Goal: Task Accomplishment & Management: Manage account settings

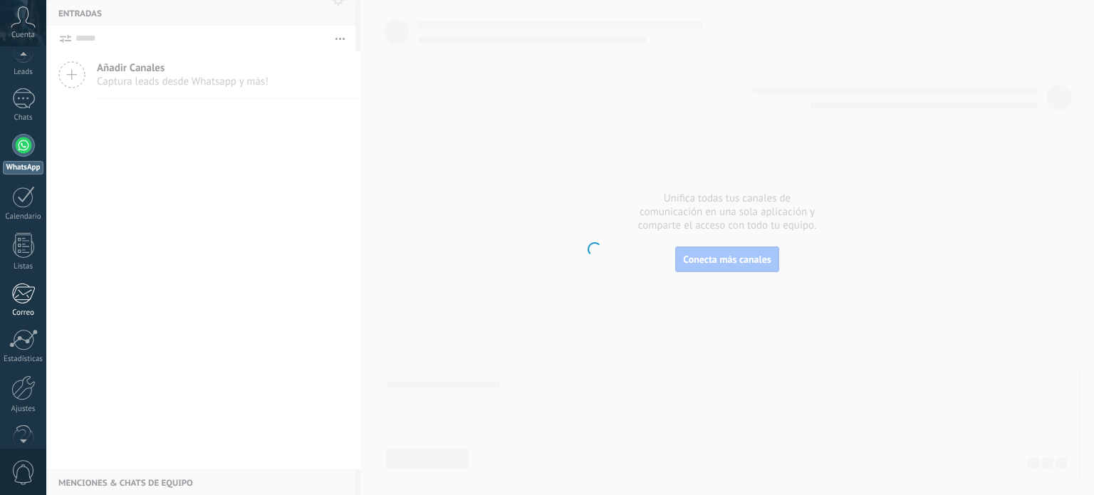
scroll to position [97, 0]
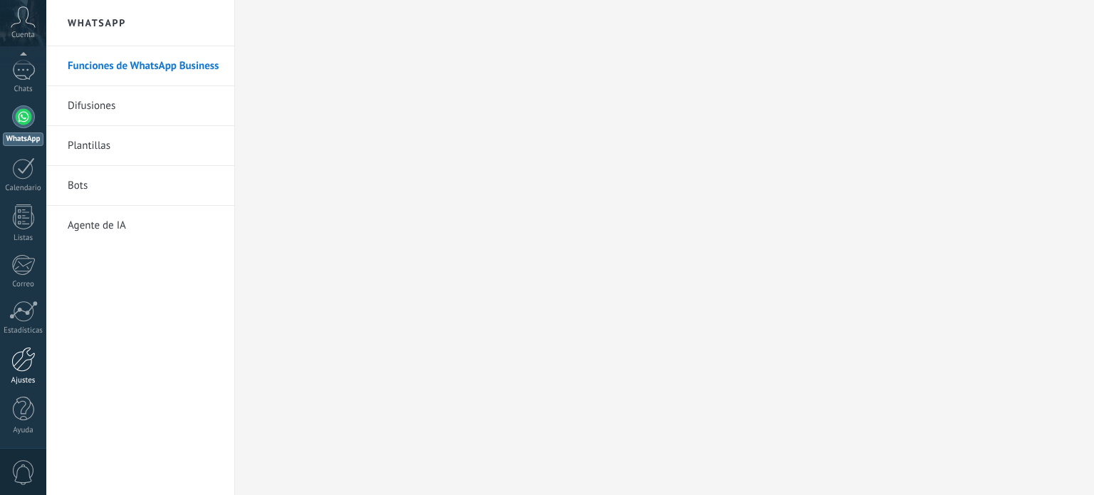
click at [27, 374] on link "Ajustes" at bounding box center [23, 366] width 46 height 38
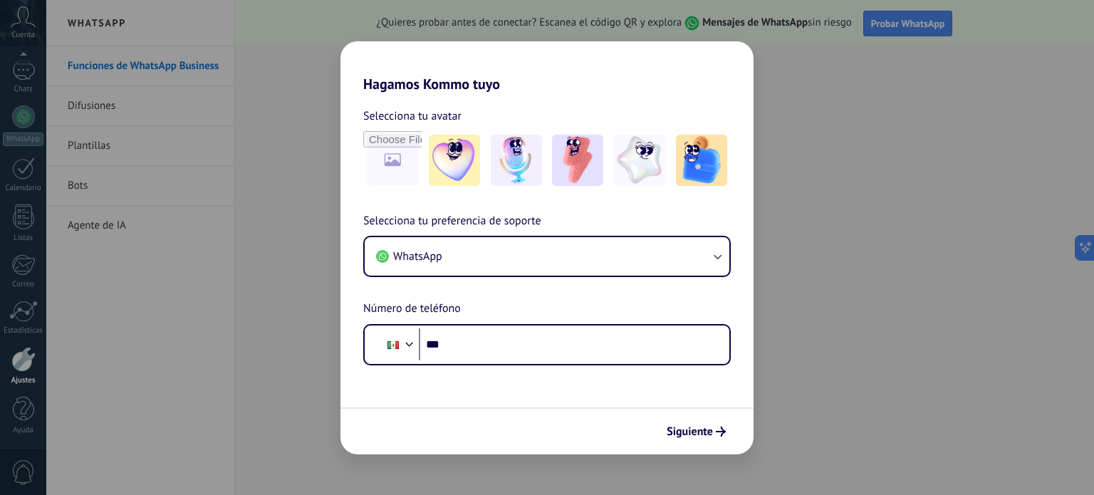
click at [27, 364] on div "Hagamos Kommo tuyo Selecciona tu avatar Selecciona tu preferencia de soporte Wh…" at bounding box center [547, 247] width 1094 height 495
click at [25, 364] on div "Hagamos Kommo tuyo Selecciona tu avatar Selecciona tu preferencia de soporte Wh…" at bounding box center [547, 247] width 1094 height 495
click at [218, 336] on div "Hagamos Kommo tuyo Selecciona tu avatar Selecciona tu preferencia de soporte Wh…" at bounding box center [547, 247] width 1094 height 495
click at [342, 131] on div "Selecciona tu avatar" at bounding box center [546, 148] width 413 height 83
click at [472, 18] on div "Hagamos Kommo tuyo Selecciona tu avatar Selecciona tu preferencia de soporte Wh…" at bounding box center [547, 247] width 1094 height 495
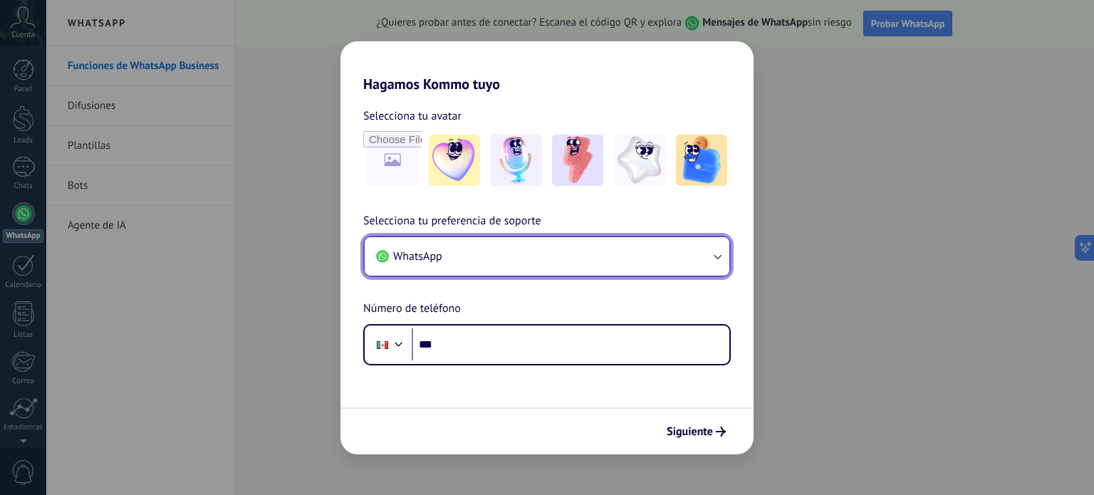
click at [490, 266] on button "WhatsApp" at bounding box center [547, 256] width 365 height 38
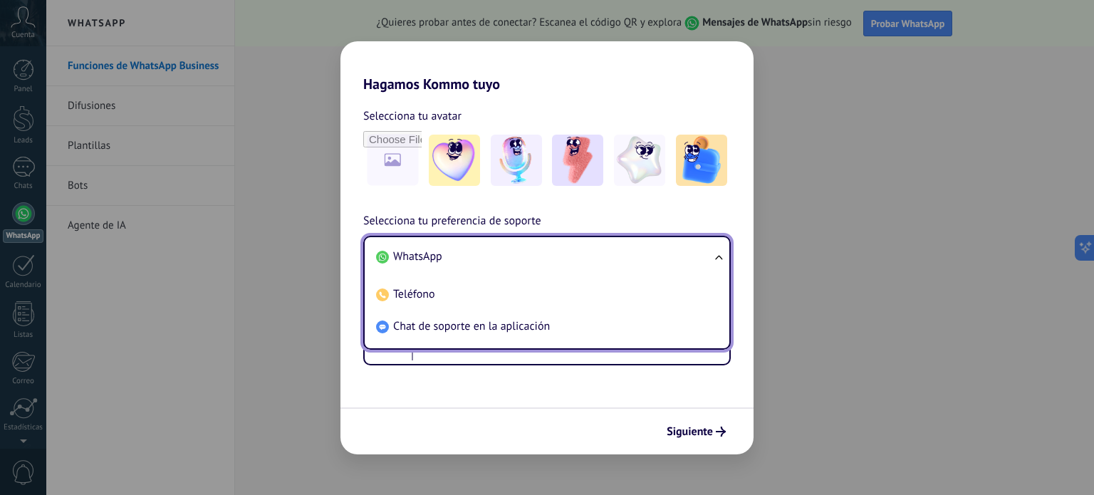
click at [499, 367] on form "Selecciona tu avatar Selecciona tu preferencia de soporte WhatsApp WhatsApp Tel…" at bounding box center [546, 274] width 413 height 362
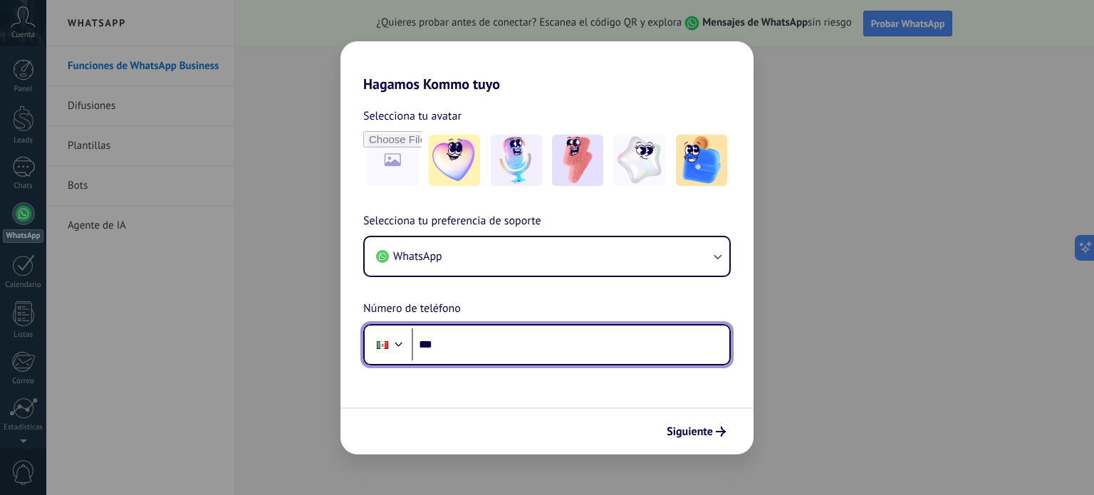
click at [496, 350] on input "***" at bounding box center [571, 344] width 318 height 33
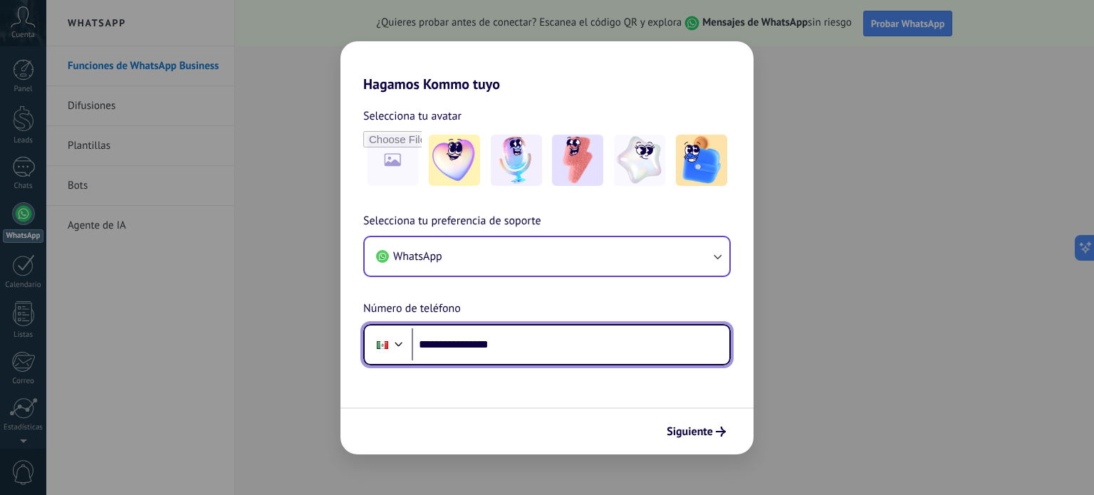
type input "**********"
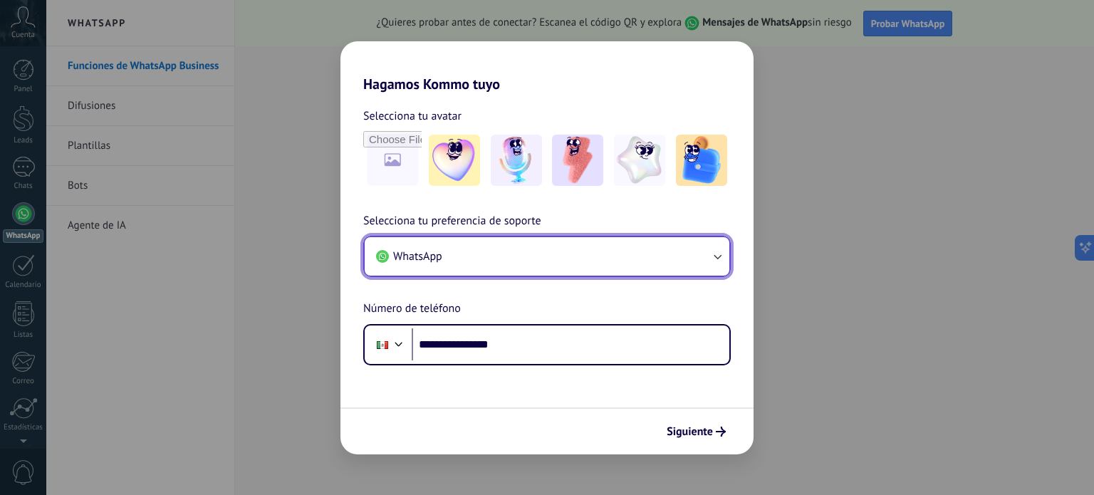
click at [560, 254] on button "WhatsApp" at bounding box center [547, 256] width 365 height 38
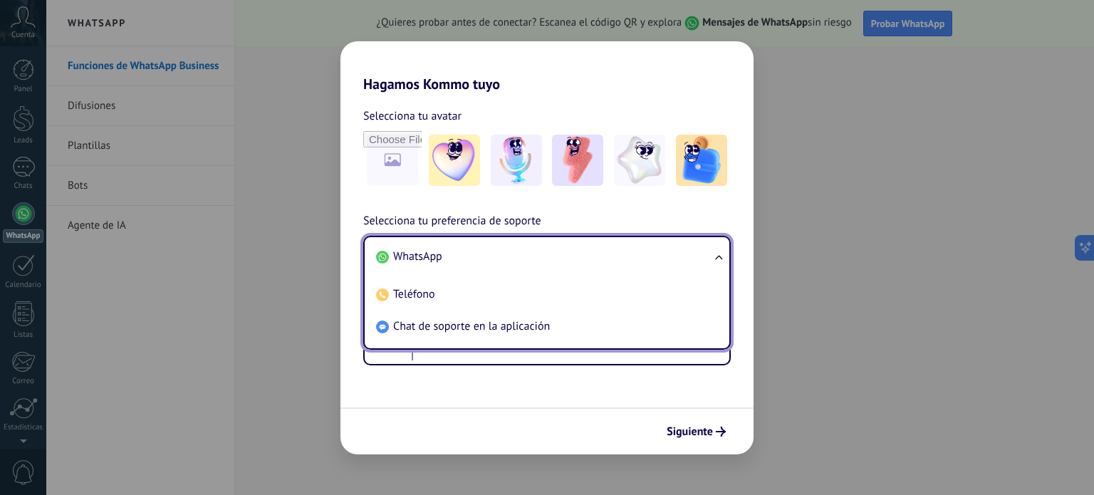
click at [506, 382] on form "**********" at bounding box center [546, 274] width 413 height 362
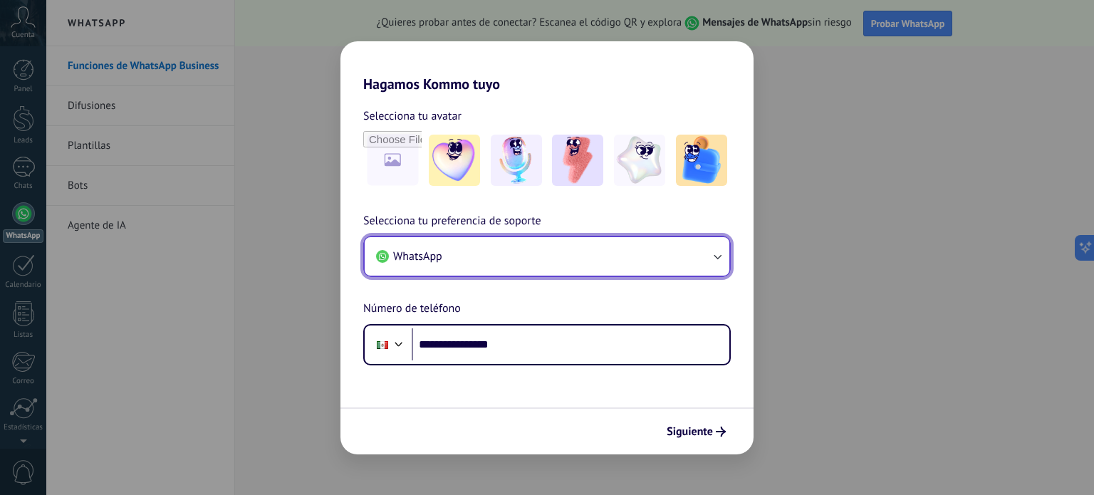
click at [512, 239] on button "WhatsApp" at bounding box center [547, 256] width 365 height 38
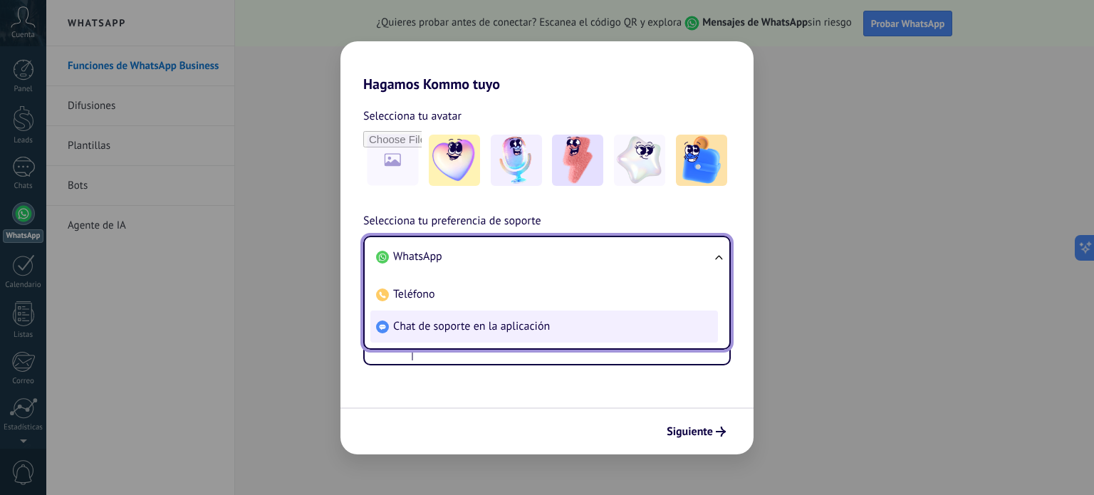
click at [495, 313] on li "Chat de soporte en la aplicación" at bounding box center [544, 327] width 348 height 32
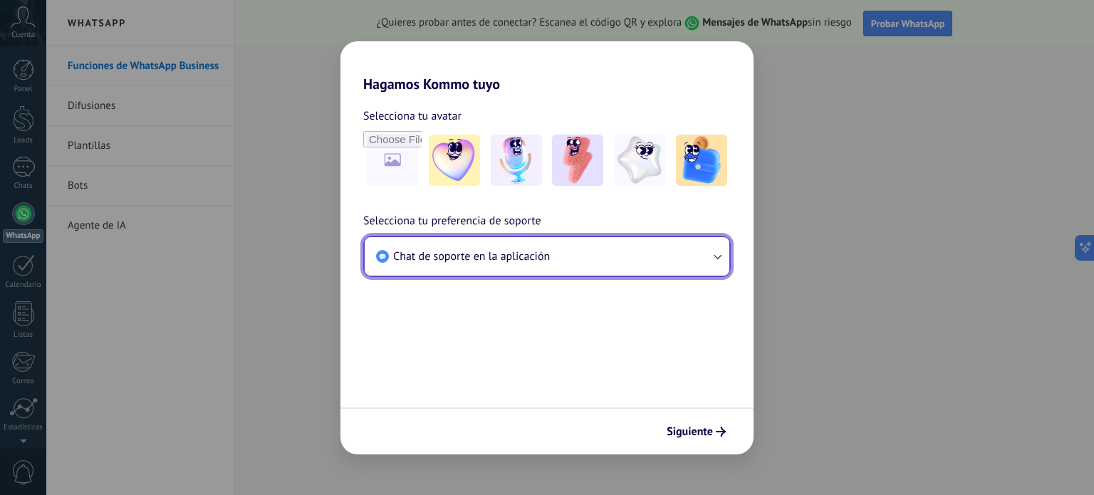
click at [653, 258] on button "Chat de soporte en la aplicación" at bounding box center [547, 256] width 365 height 38
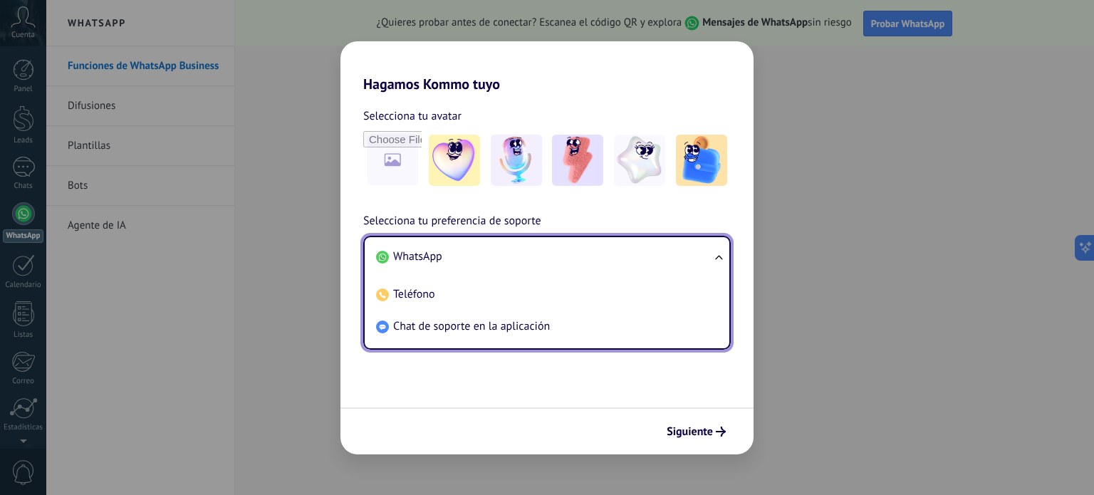
click at [511, 267] on li "WhatsApp" at bounding box center [544, 257] width 348 height 32
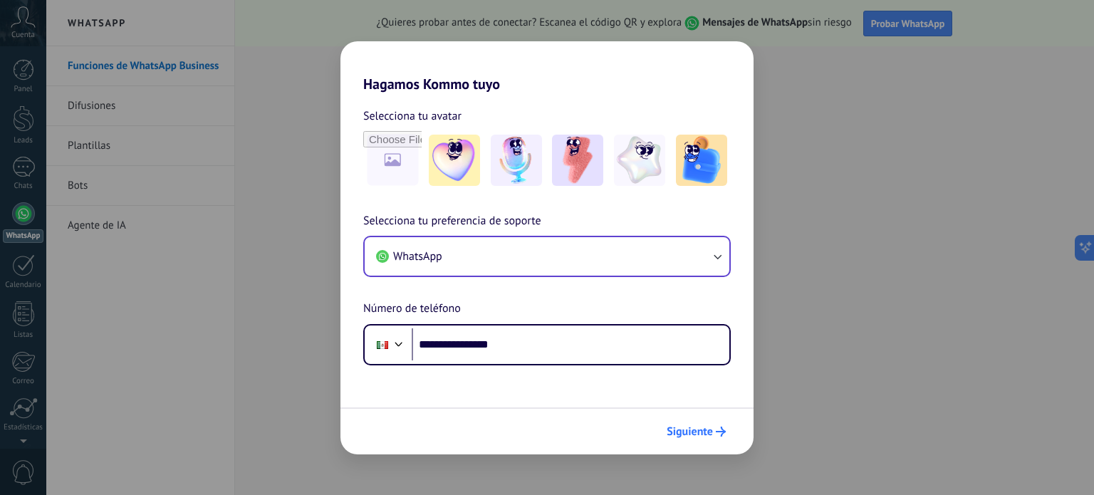
click at [709, 427] on span "Siguiente" at bounding box center [690, 432] width 46 height 10
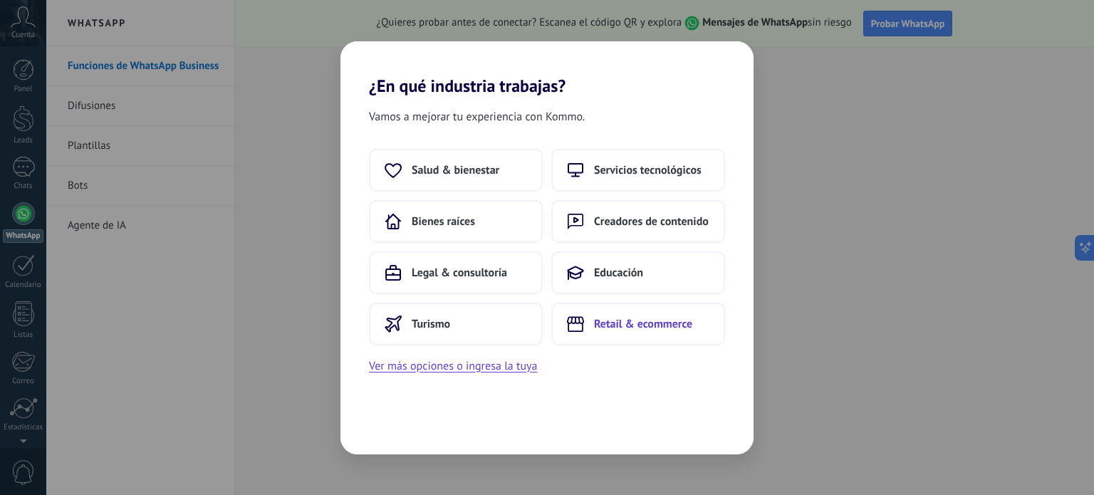
click at [637, 307] on button "Retail & ecommerce" at bounding box center [638, 324] width 174 height 43
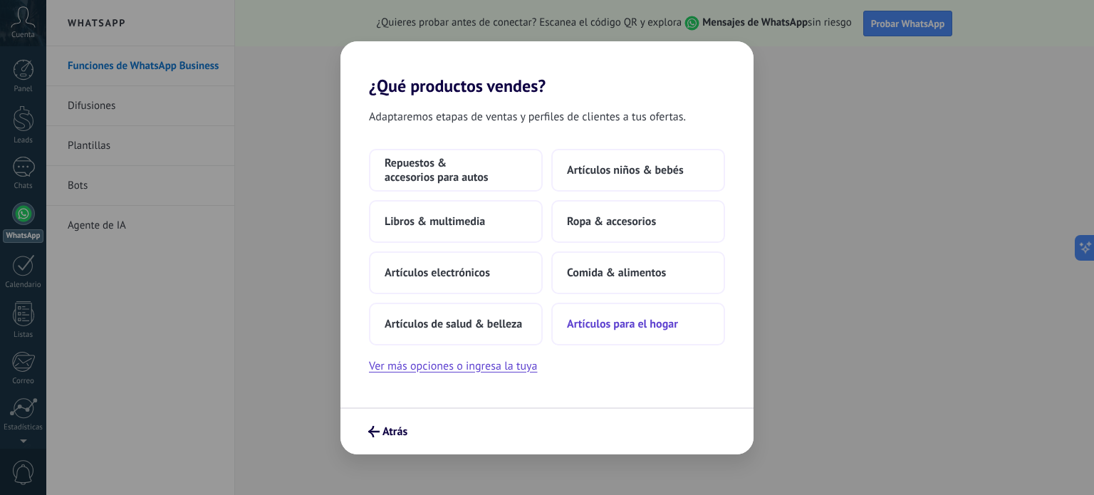
click at [620, 330] on span "Artículos para el hogar" at bounding box center [622, 324] width 111 height 14
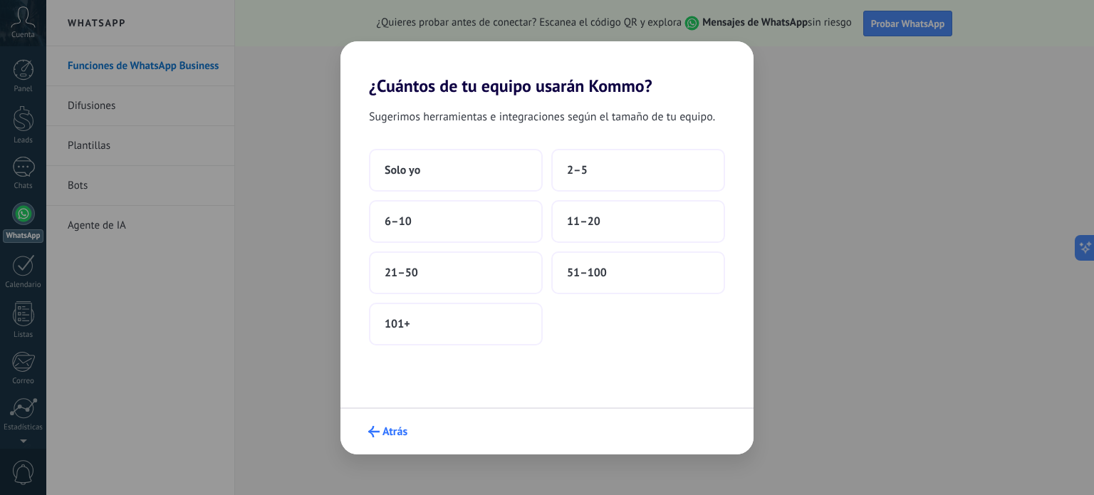
click at [381, 432] on span "Atrás" at bounding box center [387, 431] width 39 height 11
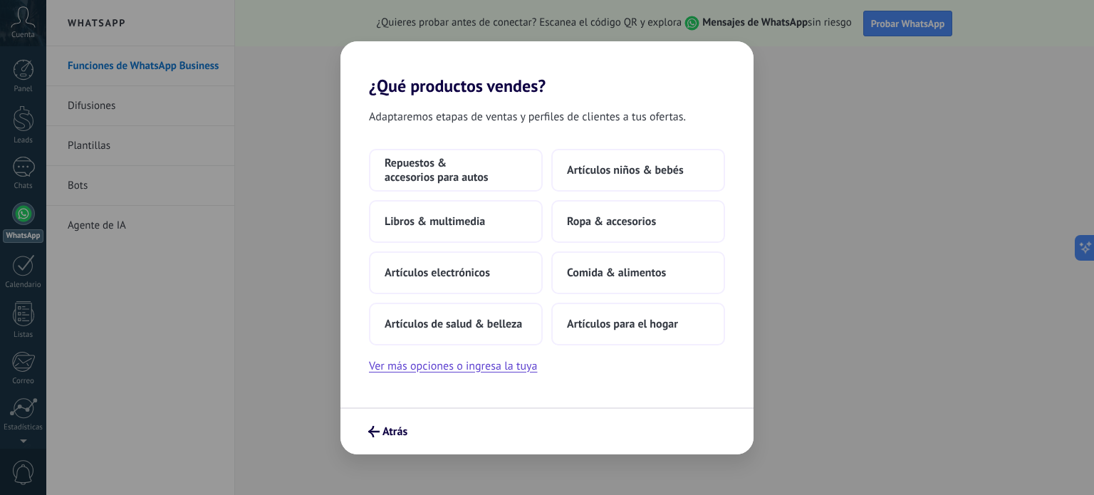
click at [381, 432] on span "Atrás" at bounding box center [387, 431] width 39 height 11
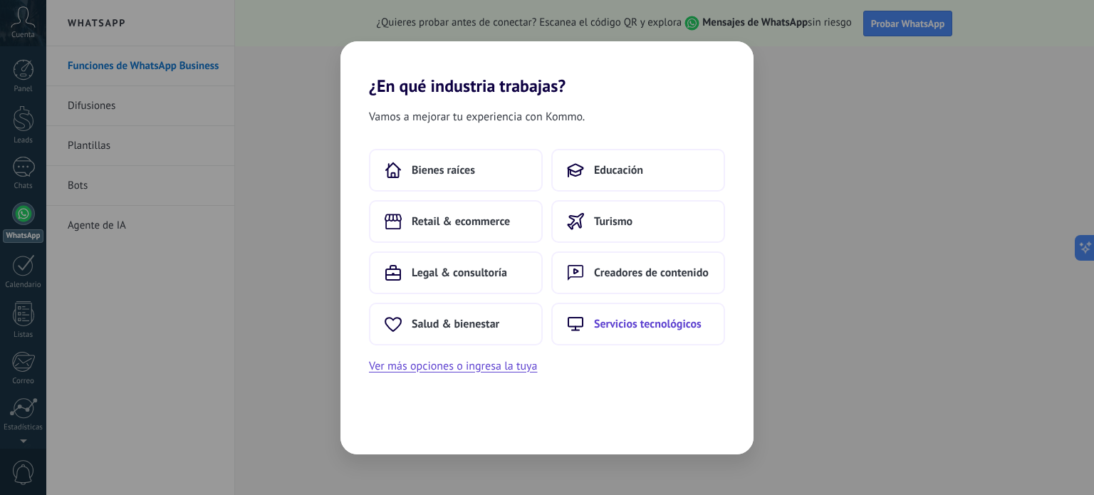
click at [628, 336] on button "Servicios tecnológicos" at bounding box center [638, 324] width 174 height 43
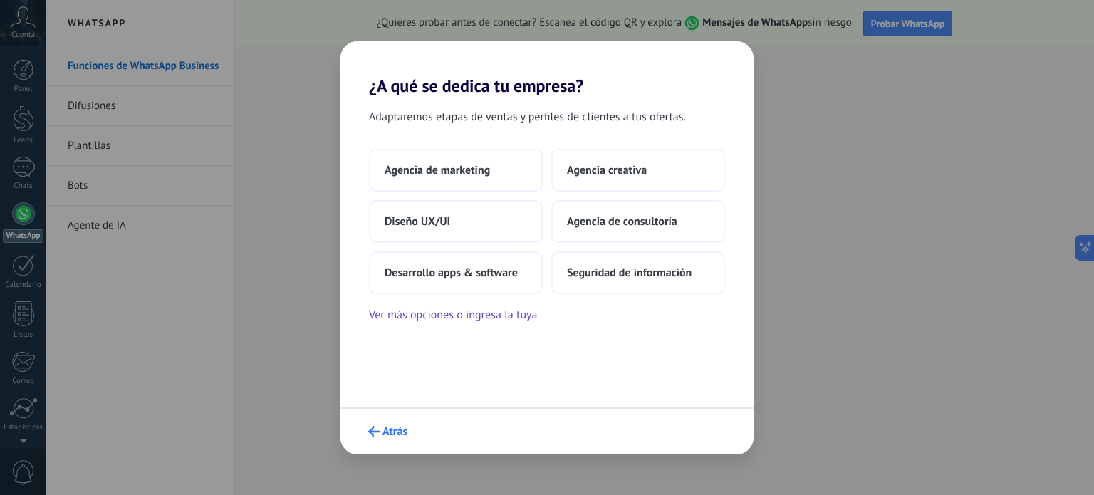
click at [389, 433] on span "Atrás" at bounding box center [395, 432] width 25 height 10
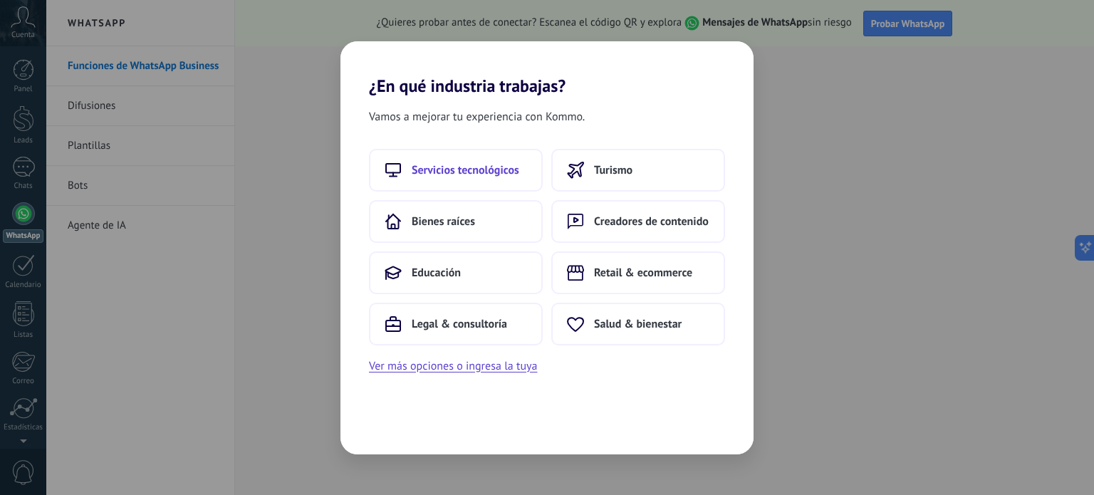
click at [459, 176] on span "Servicios tecnológicos" at bounding box center [466, 170] width 108 height 14
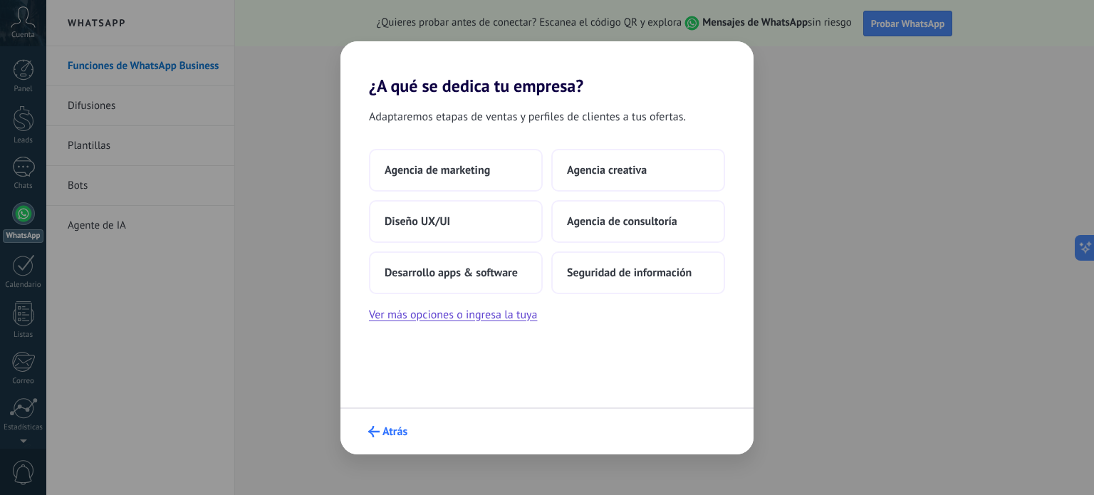
click at [403, 435] on span "Atrás" at bounding box center [395, 432] width 25 height 10
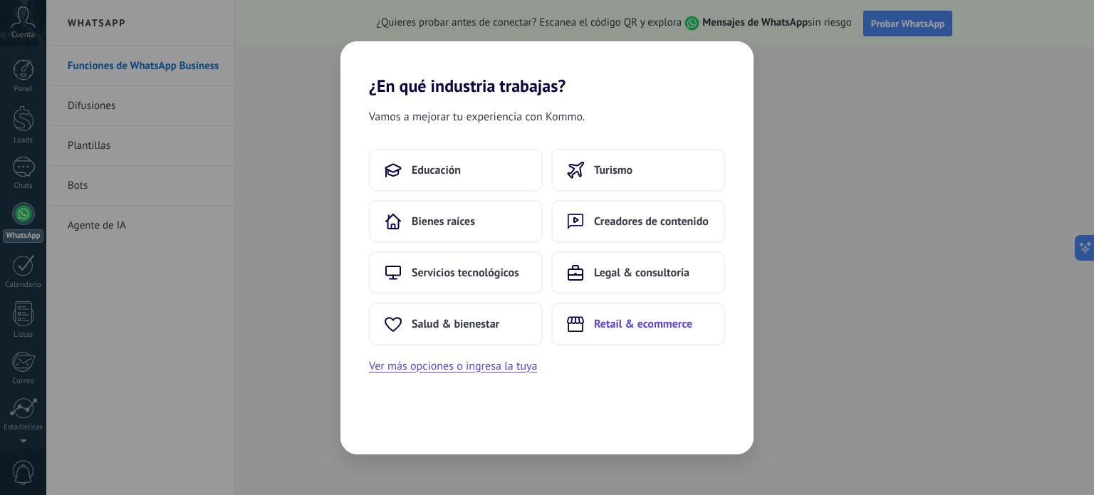
click at [646, 327] on span "Retail & ecommerce" at bounding box center [643, 324] width 98 height 14
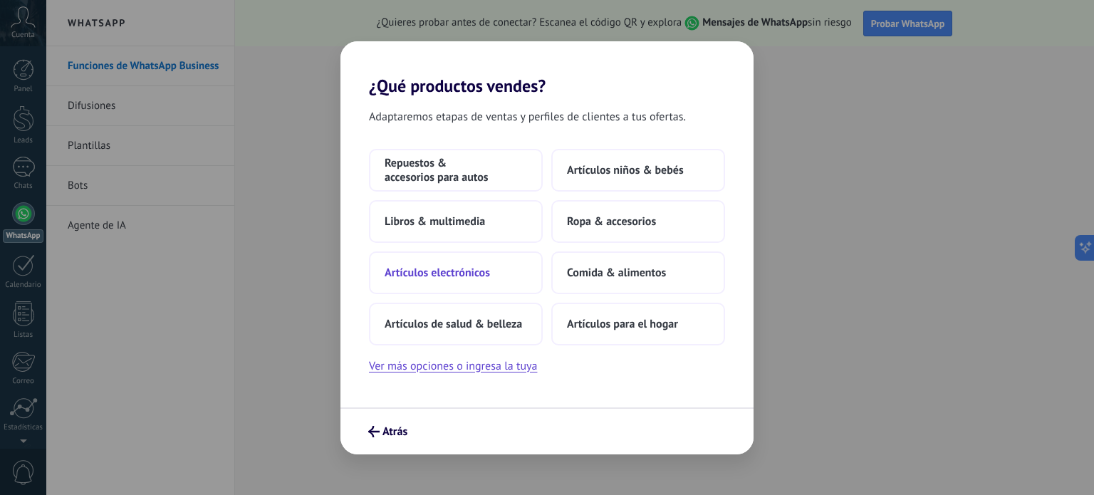
click at [500, 279] on button "Artículos electrónicos" at bounding box center [456, 272] width 174 height 43
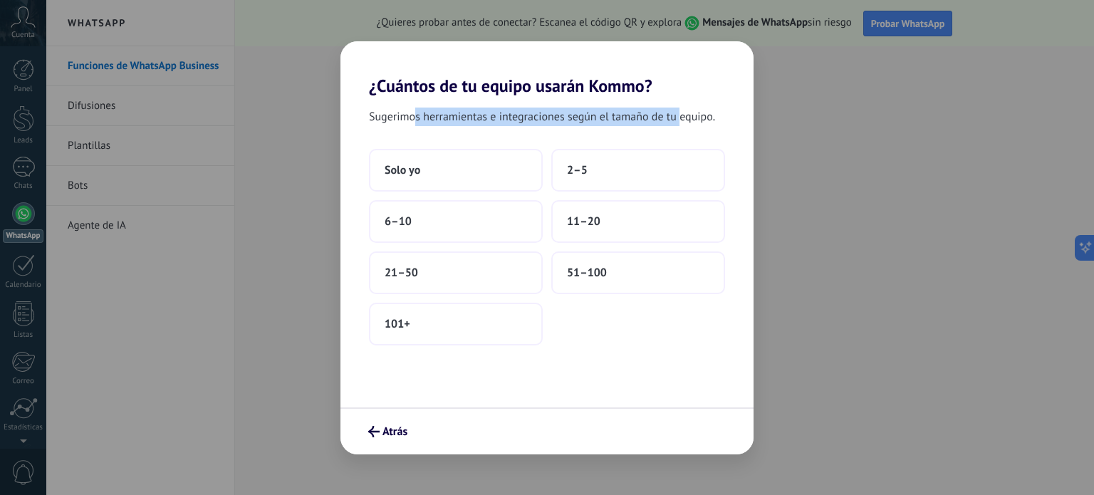
drag, startPoint x: 416, startPoint y: 120, endPoint x: 686, endPoint y: 118, distance: 270.0
click at [682, 116] on span "Sugerimos herramientas e integraciones según el tamaño de tu equipo." at bounding box center [542, 117] width 346 height 19
click at [686, 118] on span "Sugerimos herramientas e integraciones según el tamaño de tu equipo." at bounding box center [542, 117] width 346 height 19
click at [505, 268] on button "21–50" at bounding box center [456, 272] width 174 height 43
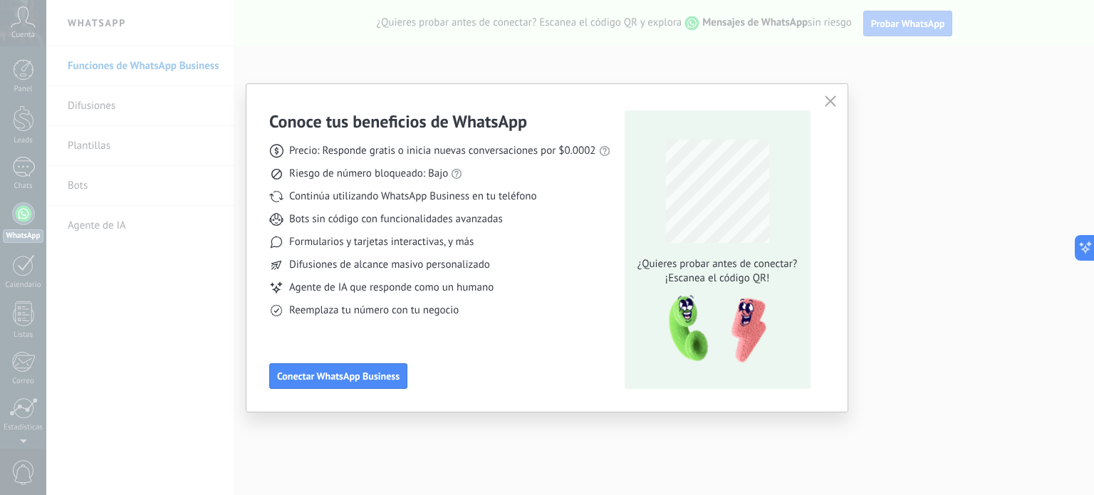
click at [826, 95] on button "button" at bounding box center [830, 102] width 19 height 20
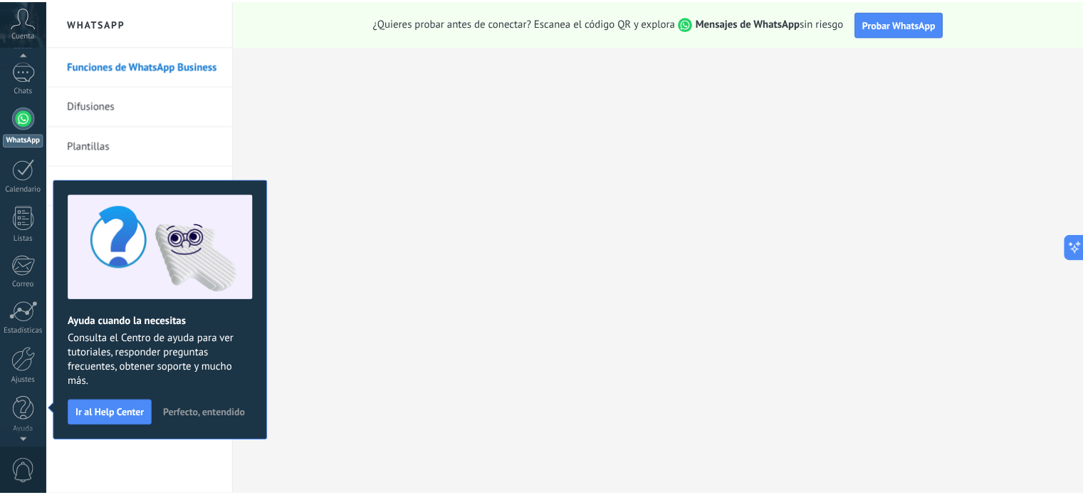
scroll to position [97, 0]
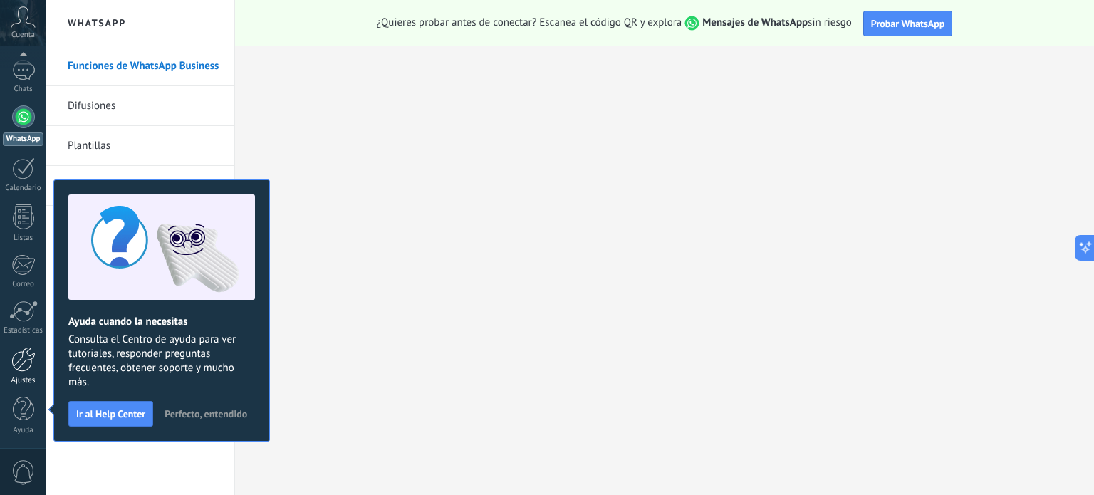
click at [31, 363] on div at bounding box center [23, 359] width 24 height 25
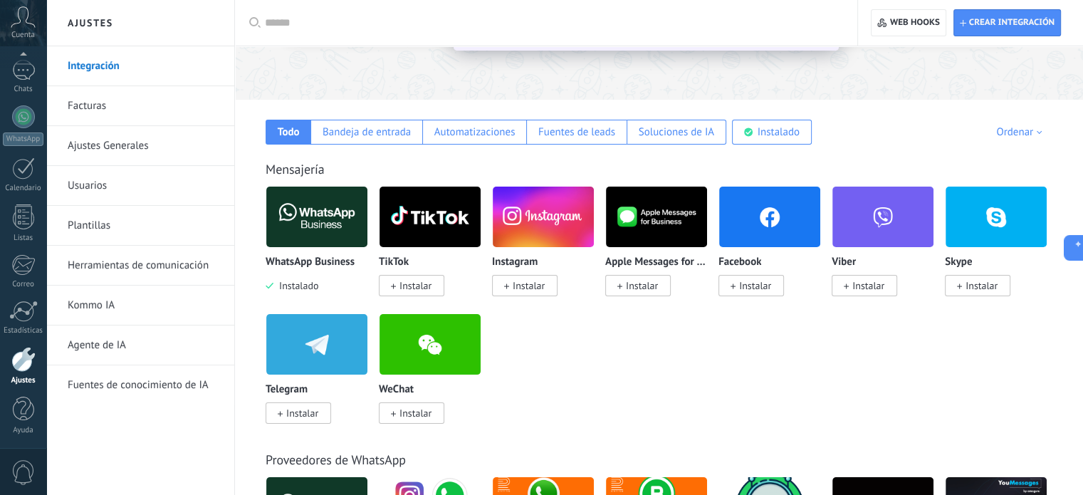
scroll to position [214, 0]
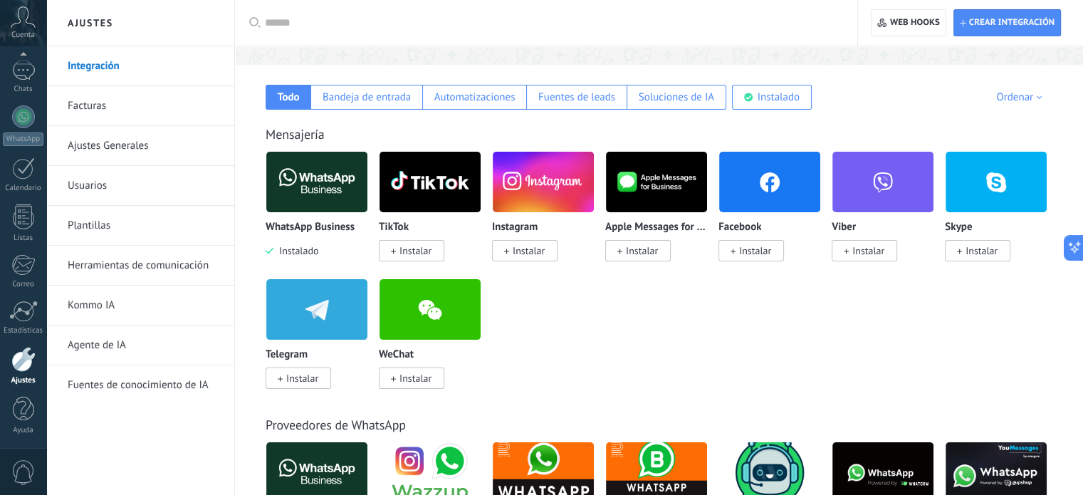
click at [297, 374] on span "Instalar" at bounding box center [302, 378] width 32 height 13
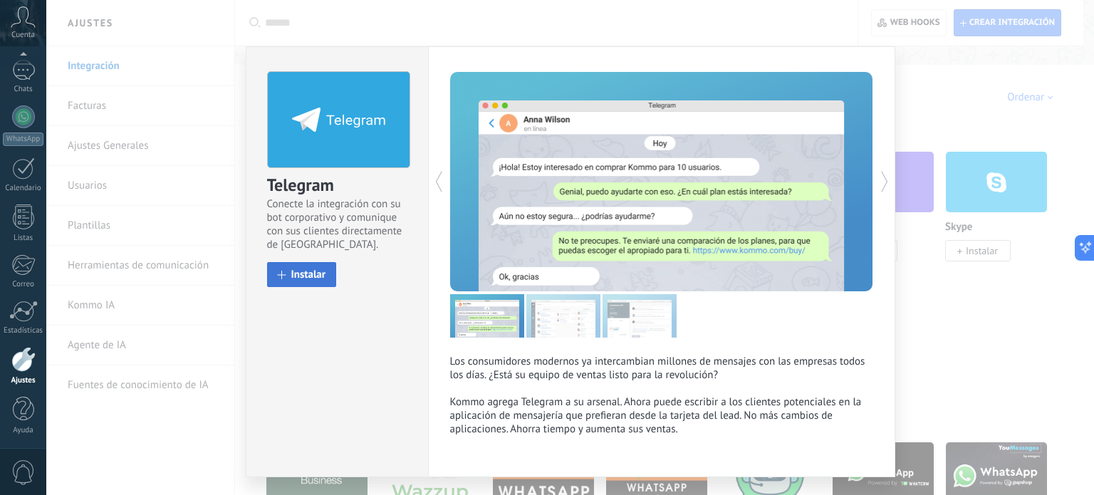
click at [316, 273] on span "Instalar" at bounding box center [308, 274] width 35 height 11
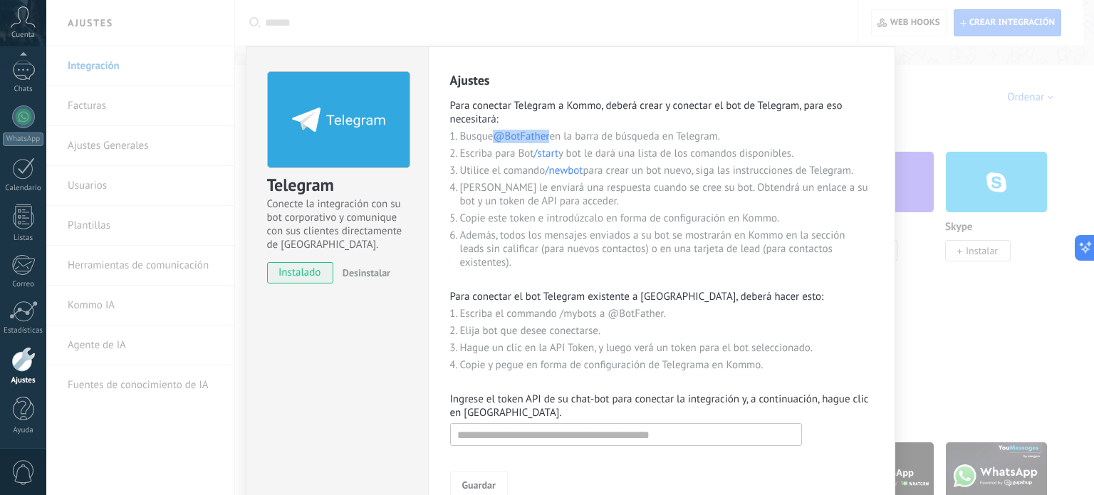
drag, startPoint x: 496, startPoint y: 133, endPoint x: 549, endPoint y: 134, distance: 53.4
click at [549, 134] on span "@BotFather" at bounding box center [521, 137] width 56 height 14
copy span "@BotFather"
click at [544, 427] on input "text" at bounding box center [626, 434] width 352 height 23
paste input "**********"
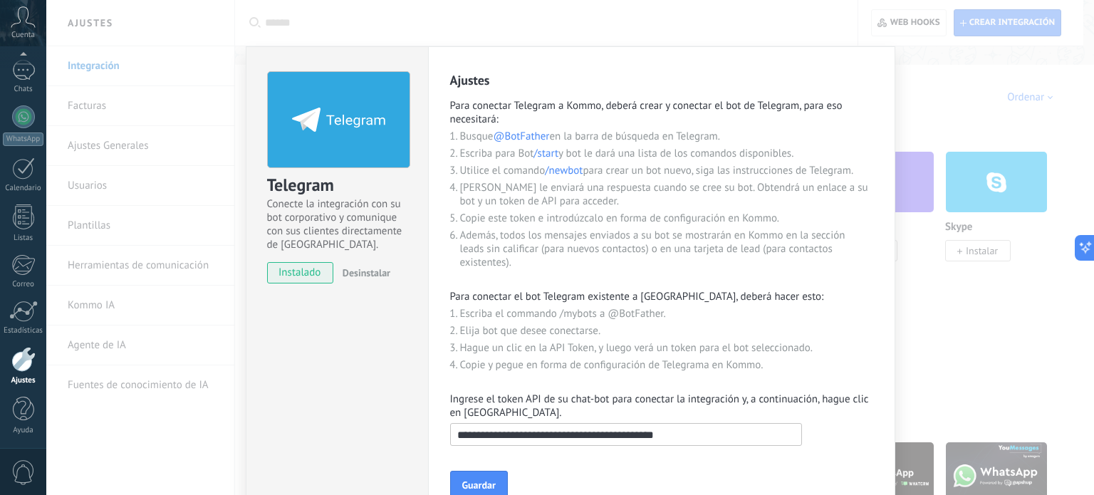
type input "**********"
click at [509, 486] on div "Guardar" at bounding box center [661, 484] width 423 height 27
click at [487, 486] on span "Guardar" at bounding box center [478, 485] width 33 height 10
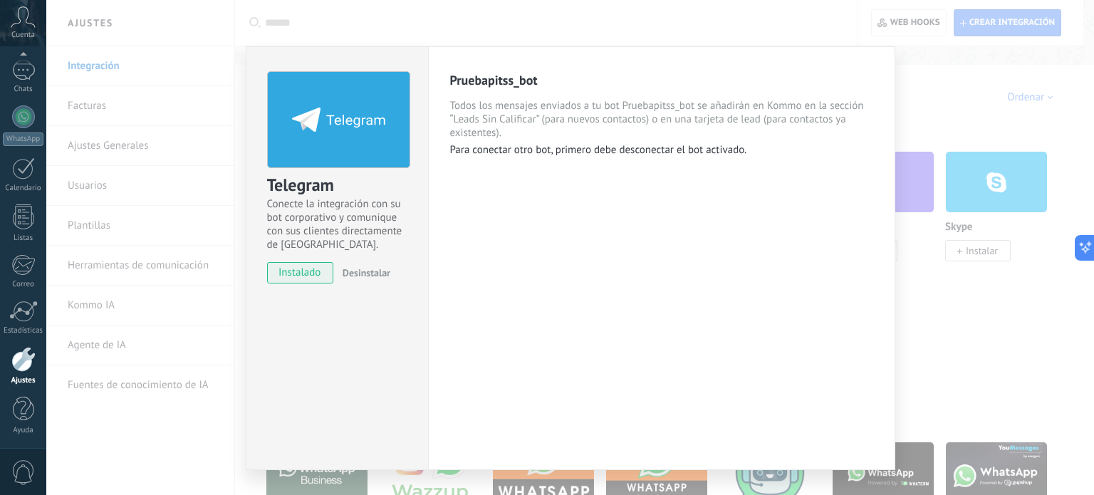
click at [983, 147] on div "Telegram Conecte la integración con su bot corporativo y comunique con sus clie…" at bounding box center [570, 247] width 1048 height 495
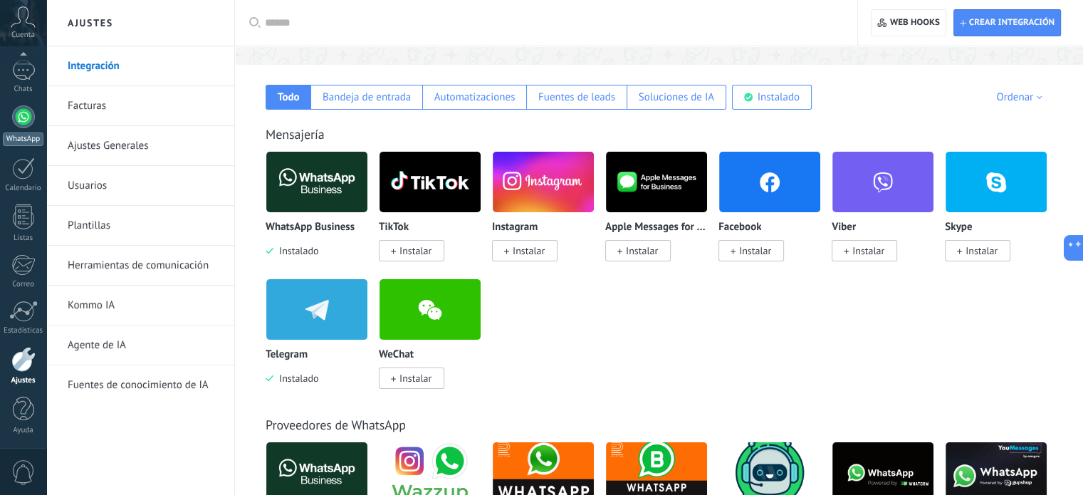
click at [20, 113] on div at bounding box center [23, 116] width 23 height 23
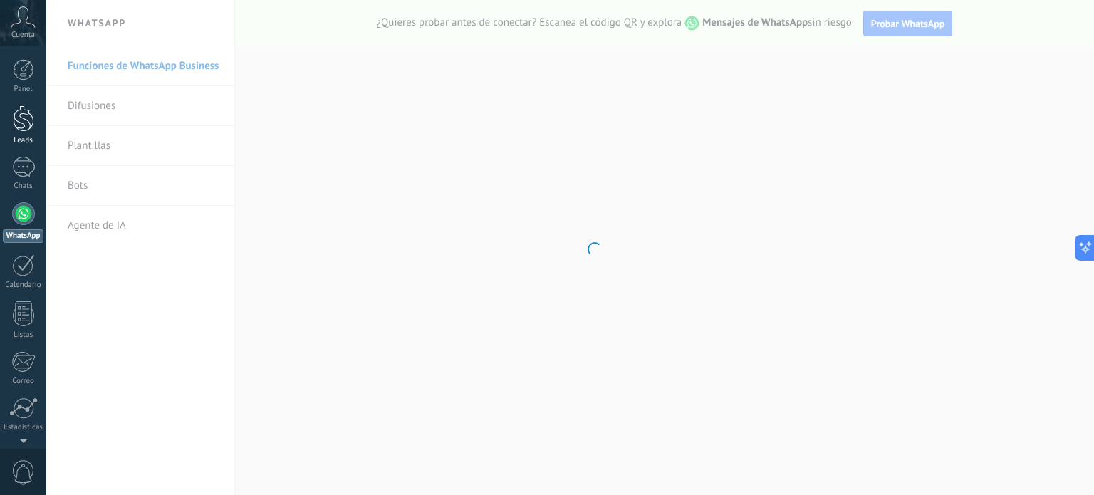
click at [27, 137] on div "Leads" at bounding box center [23, 140] width 41 height 9
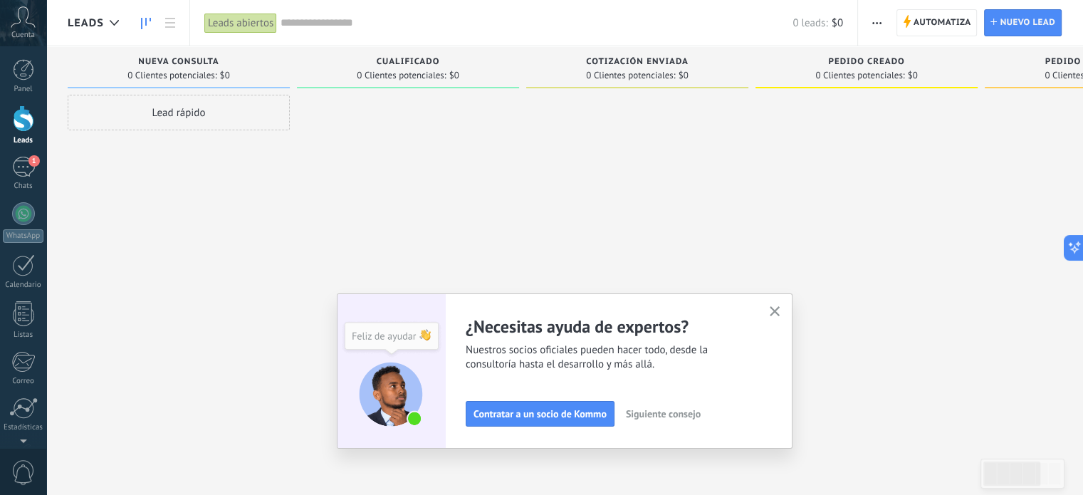
click at [778, 309] on use "button" at bounding box center [775, 311] width 11 height 11
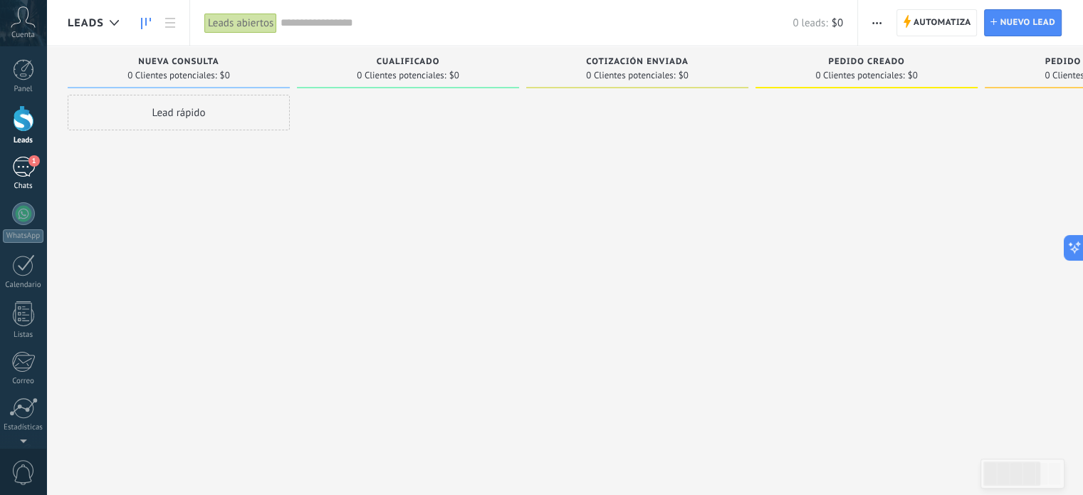
click at [25, 181] on link "1 Chats" at bounding box center [23, 174] width 46 height 34
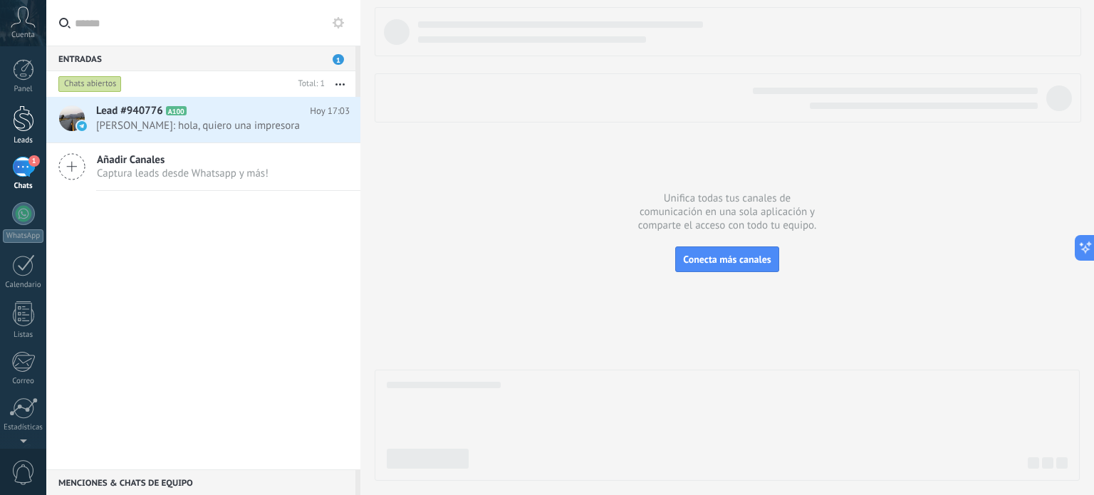
click at [38, 128] on link "Leads" at bounding box center [23, 125] width 46 height 40
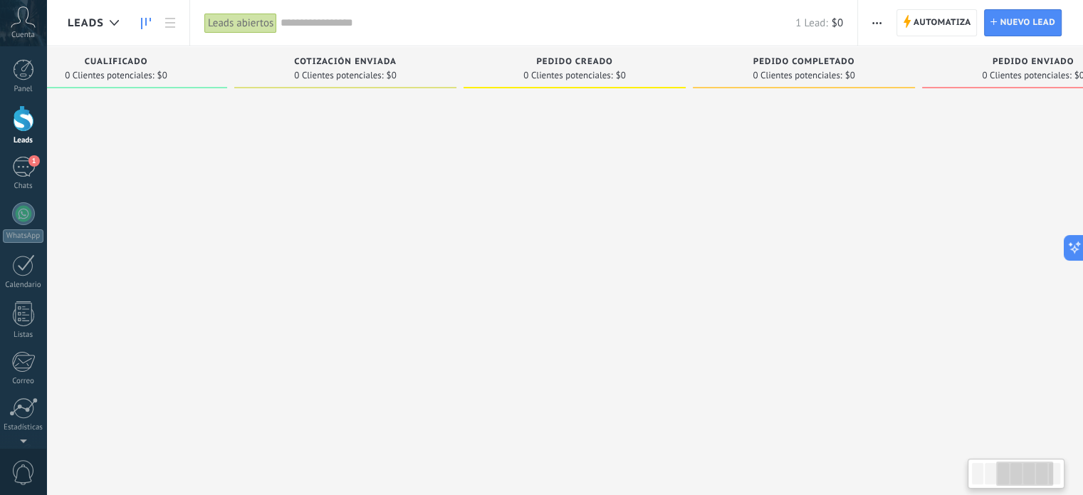
scroll to position [0, 589]
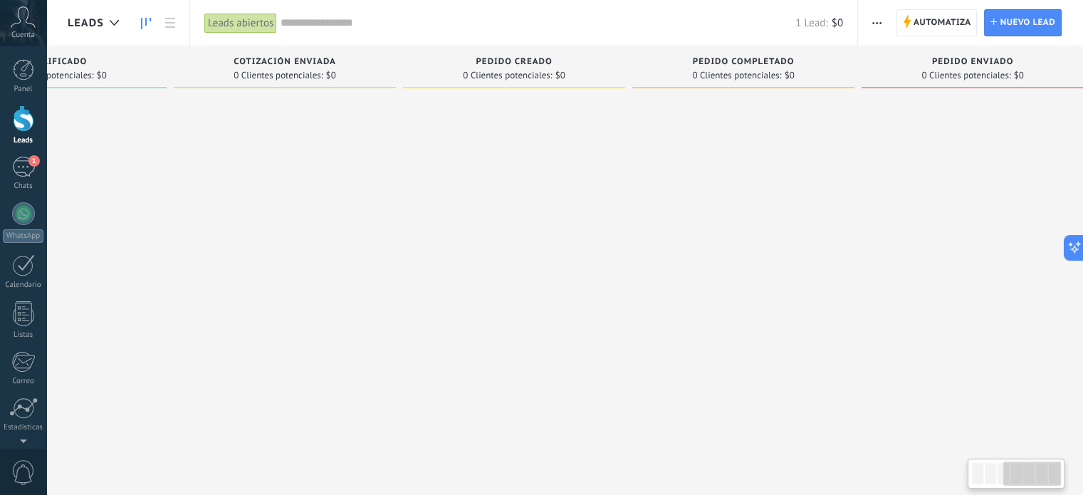
drag, startPoint x: 991, startPoint y: 278, endPoint x: 231, endPoint y: 269, distance: 760.1
click at [231, 269] on div "Cotización enviada 0 Clientes potenciales: $0" at bounding box center [288, 225] width 229 height 358
drag, startPoint x: 1002, startPoint y: 68, endPoint x: 1012, endPoint y: 63, distance: 11.1
click at [1012, 63] on span "Pedido enviado" at bounding box center [973, 62] width 82 height 10
click at [994, 68] on div "Pedido enviado 0 Clientes potenciales: $0" at bounding box center [973, 67] width 222 height 42
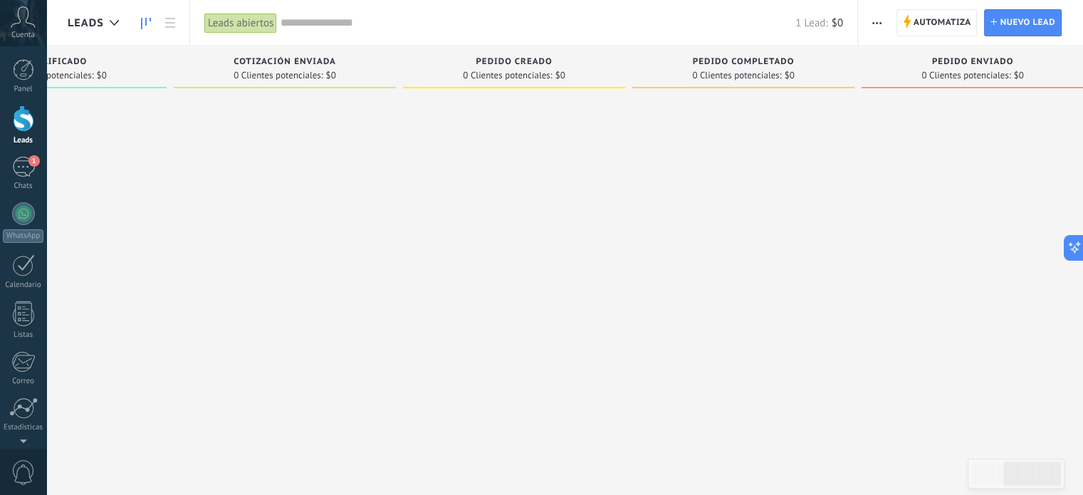
click at [865, 69] on div "Pedido enviado 0 Clientes potenciales: $0" at bounding box center [973, 67] width 222 height 42
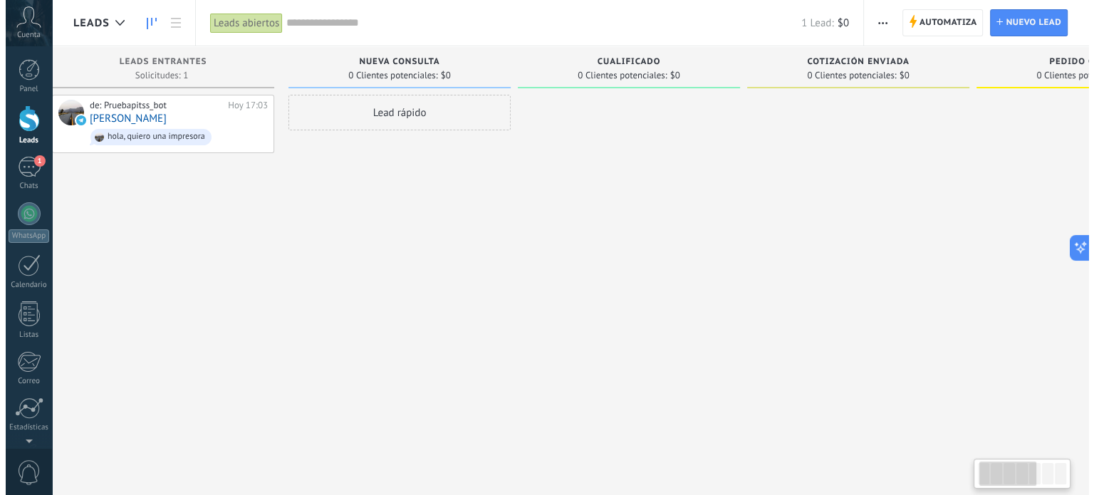
scroll to position [0, 0]
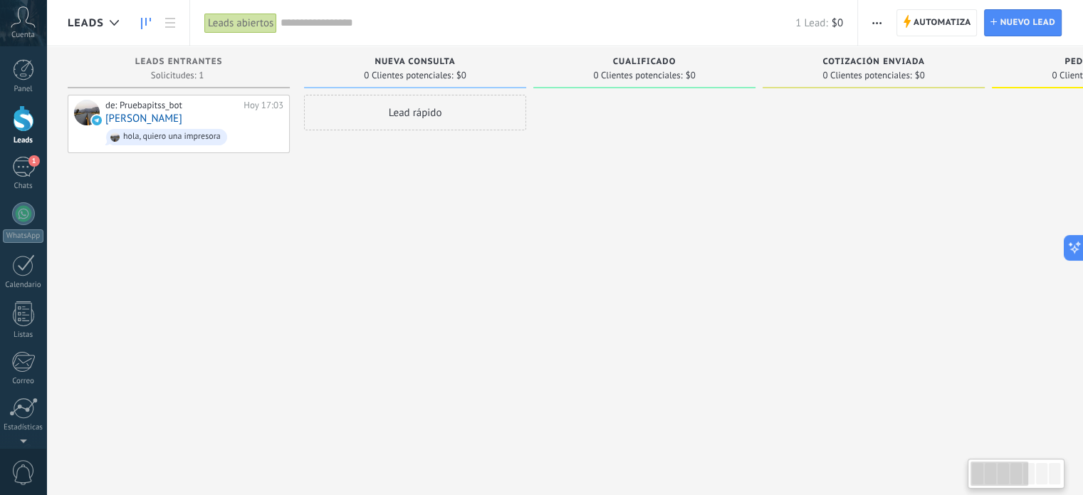
drag, startPoint x: 409, startPoint y: 233, endPoint x: 1106, endPoint y: 316, distance: 701.5
click at [1083, 316] on html ".abccls-1,.abccls-2{fill-rule:evenodd}.abccls-2{fill:#fff} .abfcls-1{fill:none}…" at bounding box center [541, 247] width 1083 height 495
click at [465, 71] on span "$0" at bounding box center [462, 75] width 10 height 9
click at [9, 120] on link "Leads" at bounding box center [23, 125] width 46 height 40
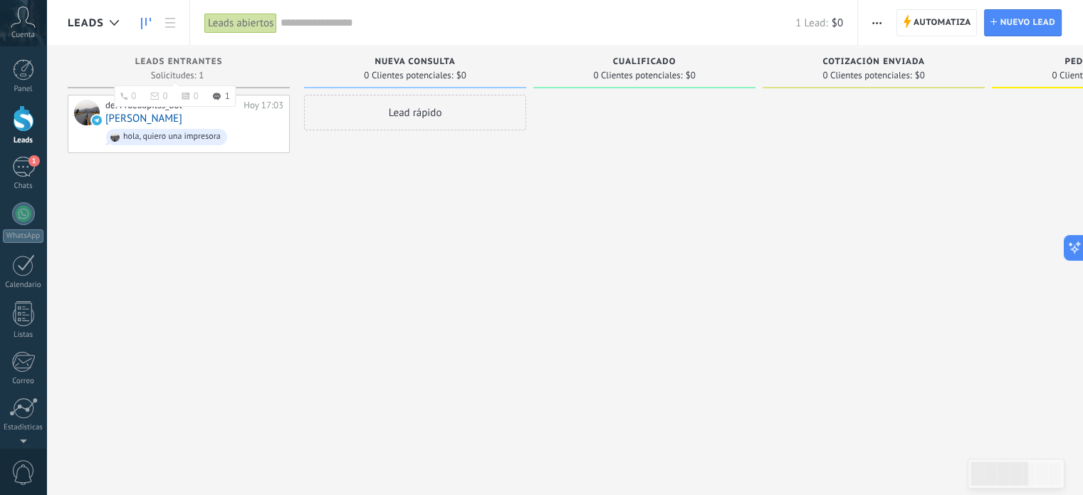
click at [194, 57] on span "Leads Entrantes" at bounding box center [179, 62] width 88 height 10
click at [397, 56] on div "Nueva consulta 0 Clientes potenciales: $0" at bounding box center [415, 67] width 222 height 42
click at [440, 56] on div "Nueva consulta 0 Clientes potenciales: $0" at bounding box center [415, 67] width 222 height 42
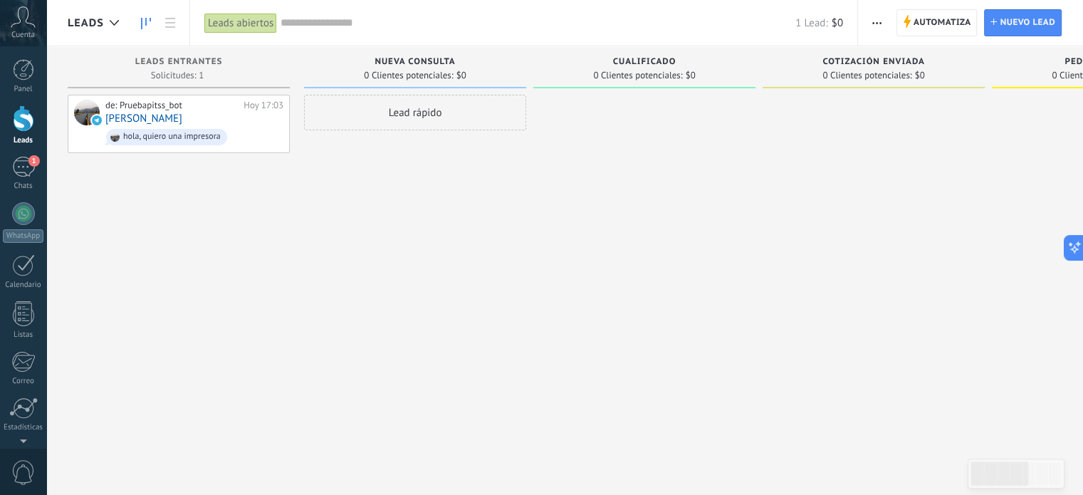
click at [723, 59] on div "Cualificado" at bounding box center [645, 63] width 208 height 12
click at [879, 21] on span "button" at bounding box center [877, 22] width 9 height 27
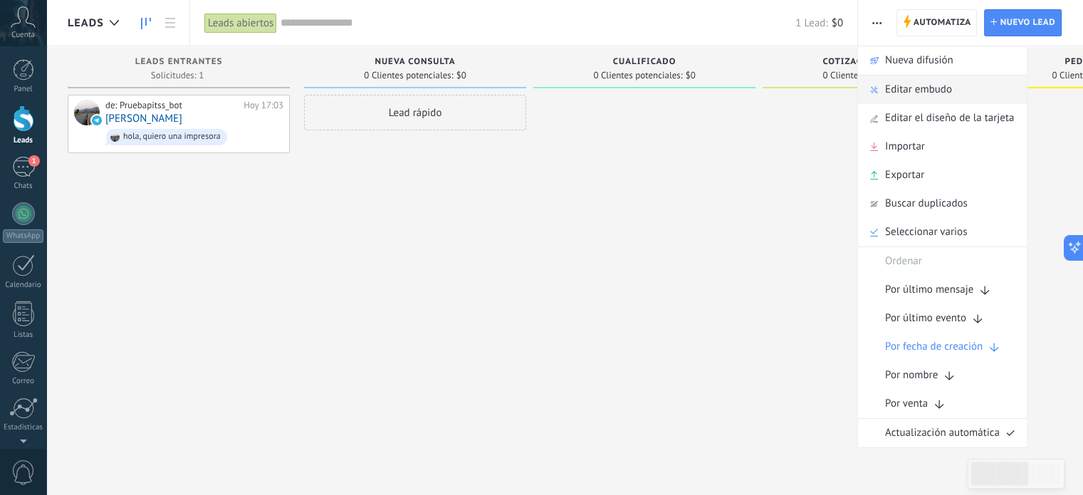
click at [927, 96] on span "Editar embudo" at bounding box center [918, 90] width 67 height 28
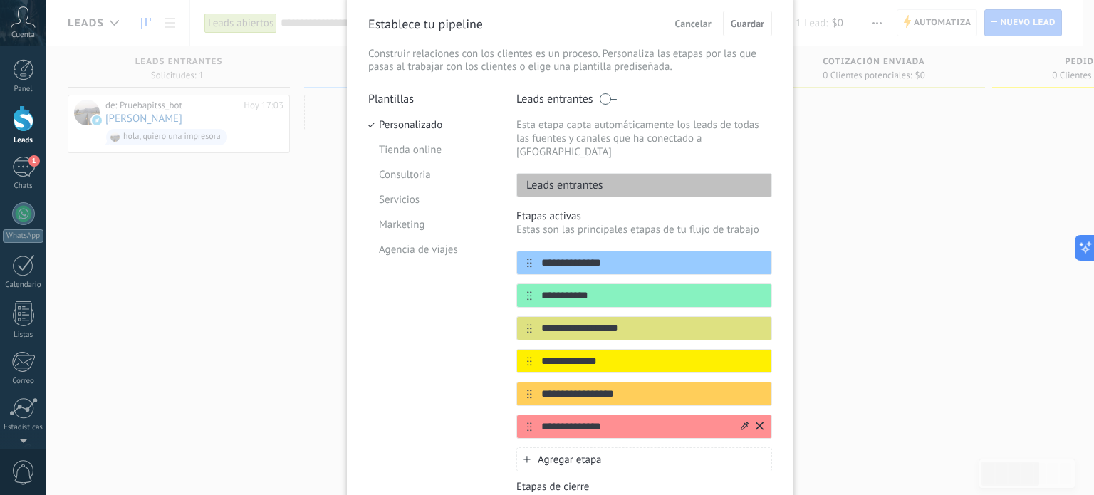
scroll to position [198, 0]
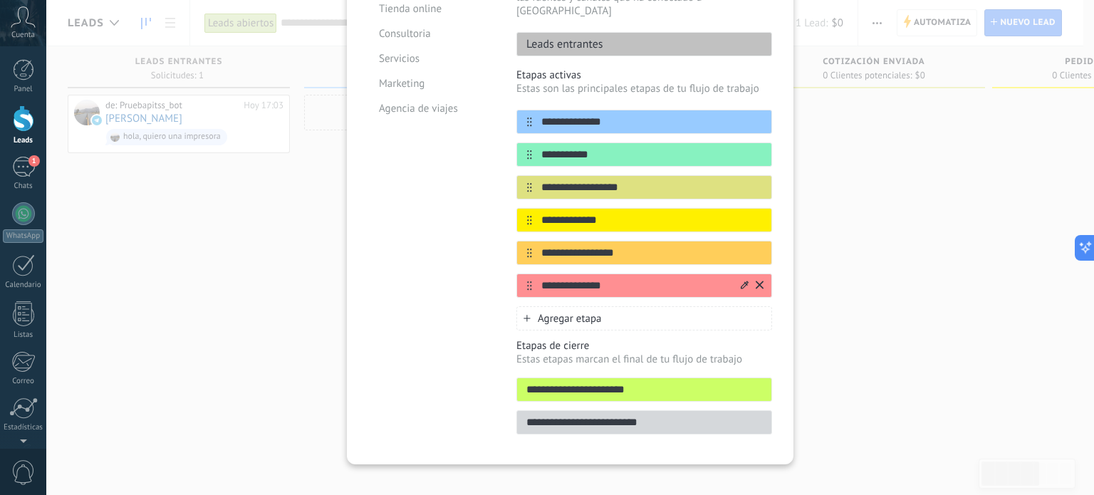
click at [759, 281] on icon at bounding box center [760, 285] width 8 height 8
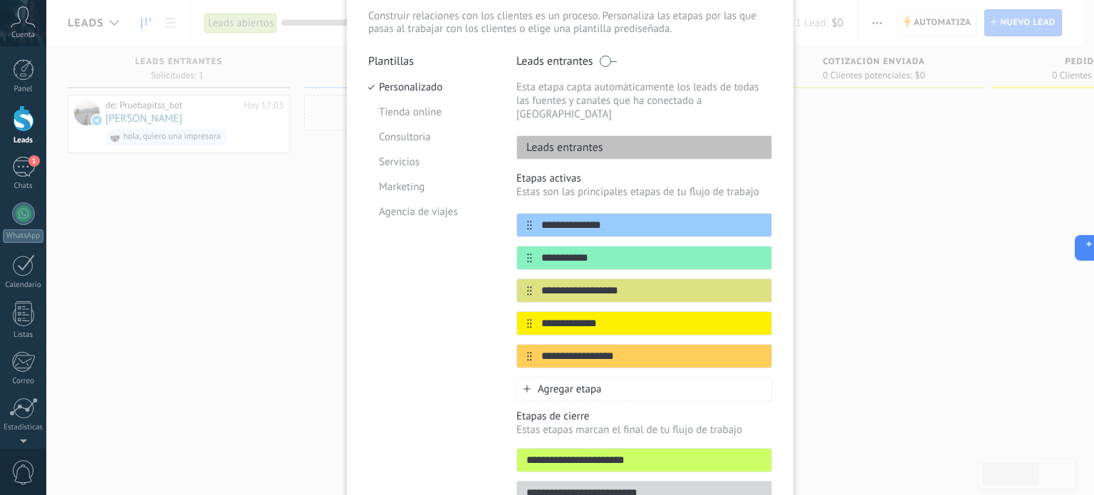
scroll to position [94, 0]
click at [613, 380] on div "Agregar etapa" at bounding box center [644, 390] width 256 height 24
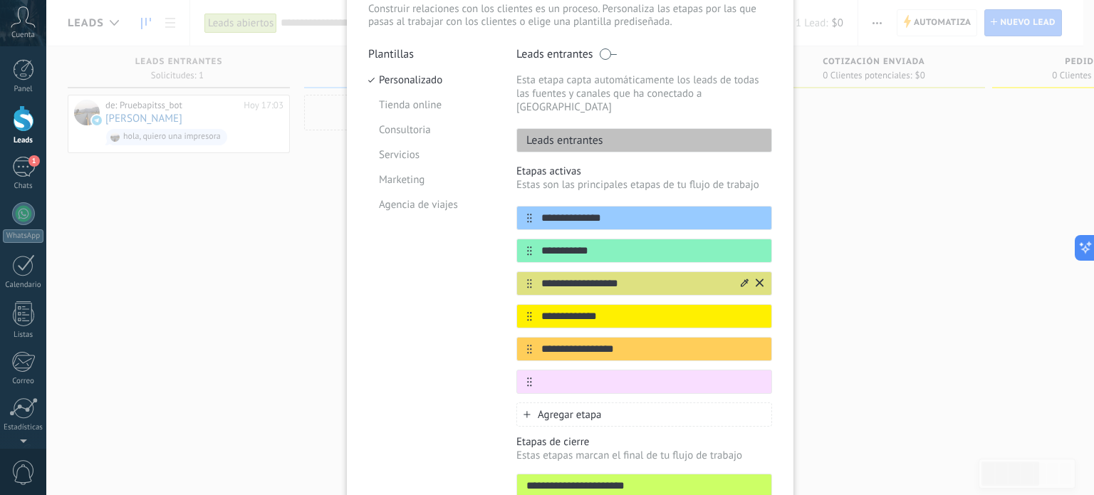
scroll to position [56, 0]
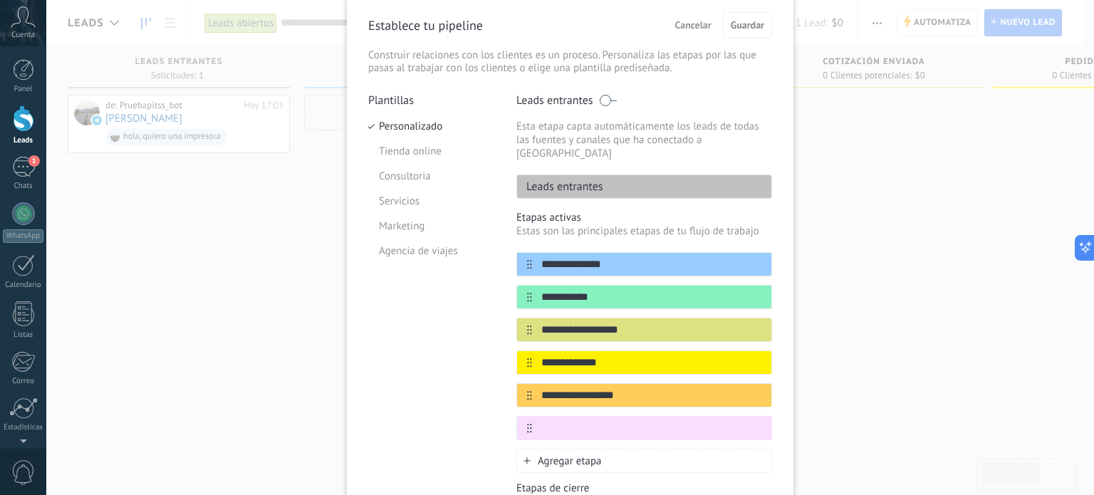
click at [530, 449] on div "Agregar etapa" at bounding box center [644, 461] width 256 height 24
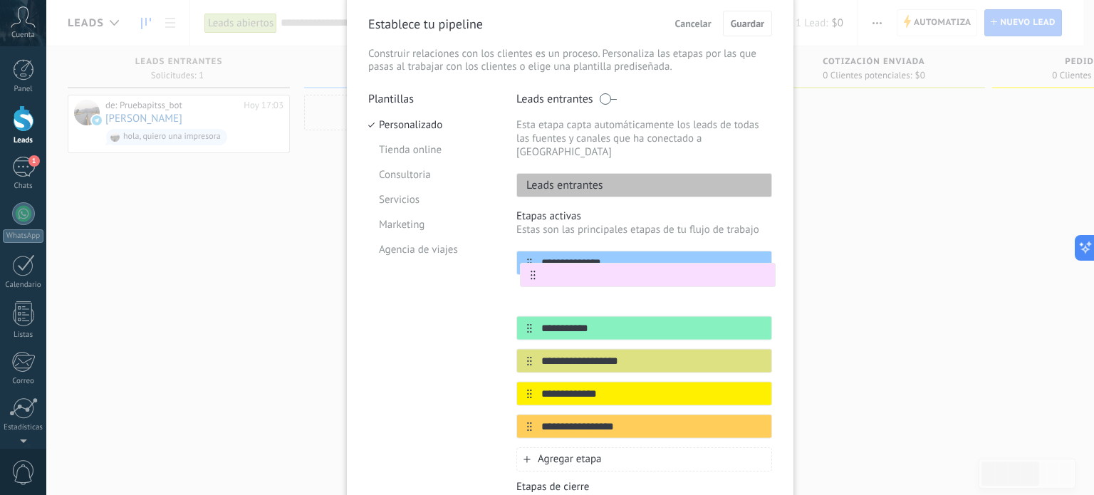
drag, startPoint x: 527, startPoint y: 413, endPoint x: 533, endPoint y: 271, distance: 141.9
click at [533, 271] on div "**********" at bounding box center [644, 345] width 256 height 188
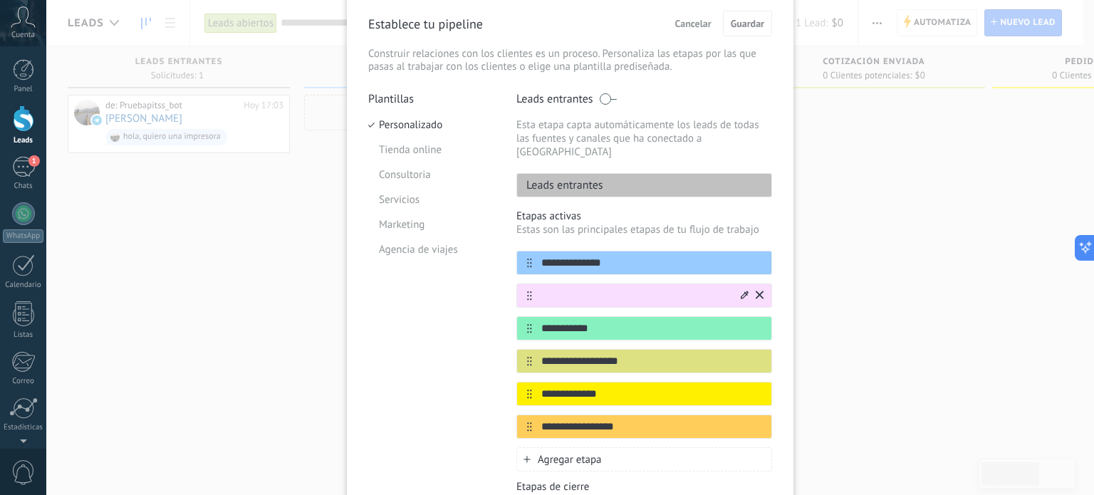
click at [742, 289] on div at bounding box center [745, 296] width 8 height 14
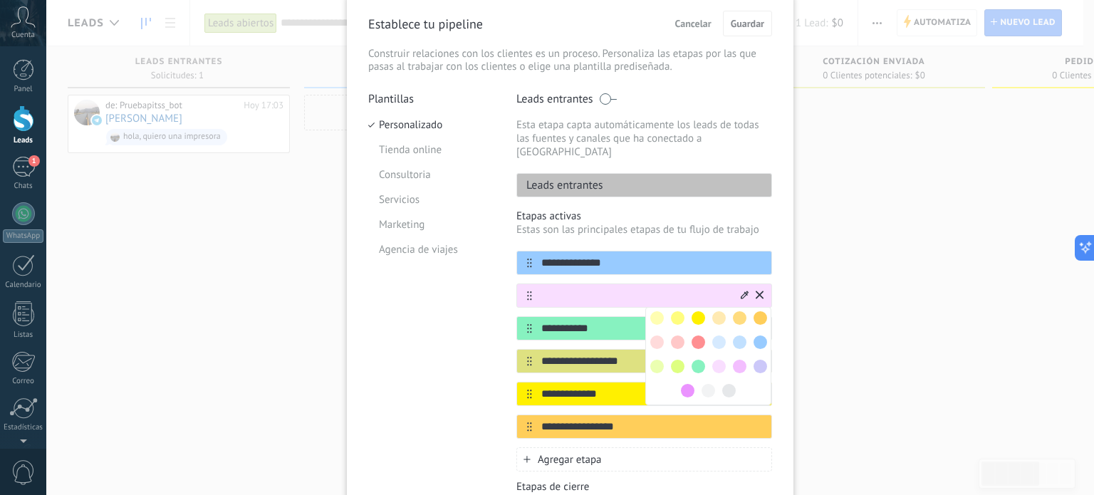
click at [701, 336] on span at bounding box center [699, 343] width 14 height 14
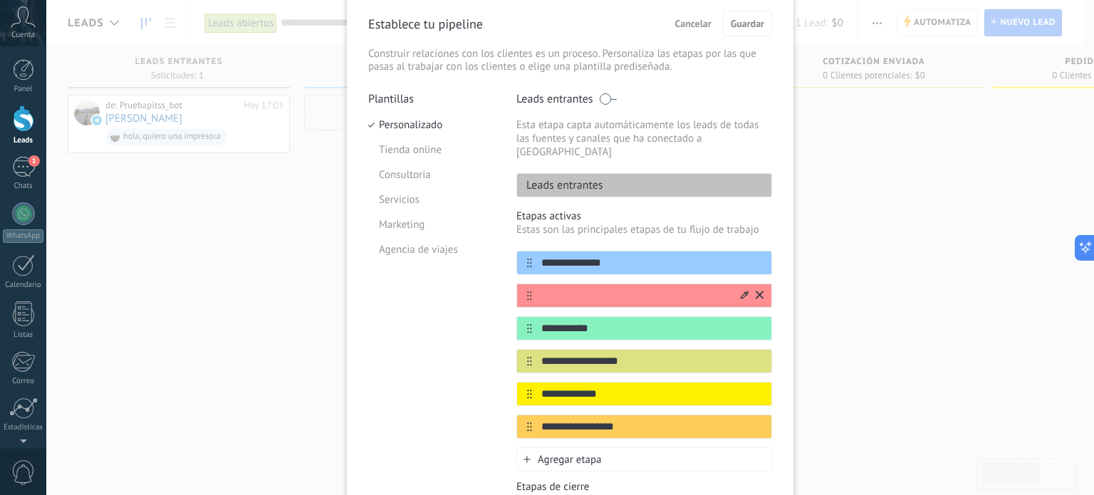
click at [618, 288] on input "text" at bounding box center [635, 295] width 207 height 15
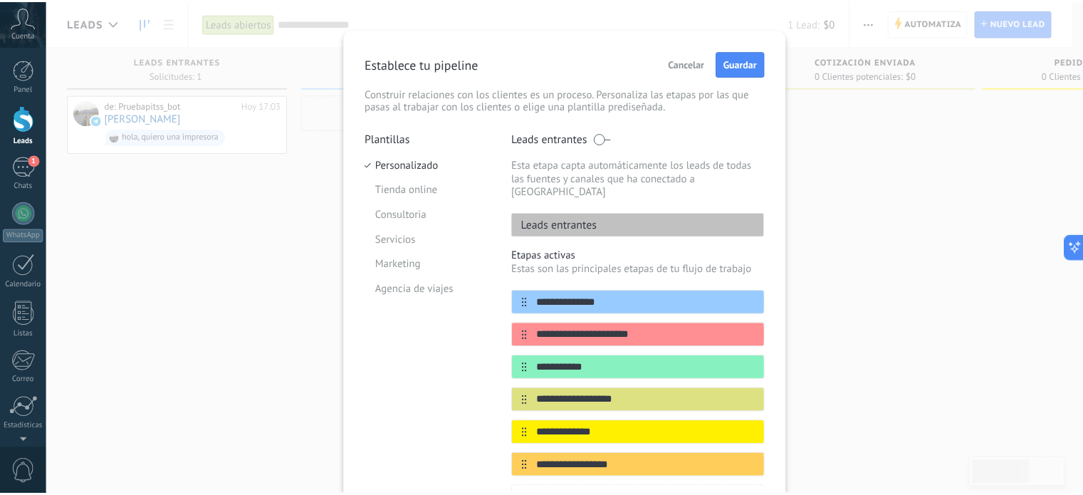
scroll to position [0, 0]
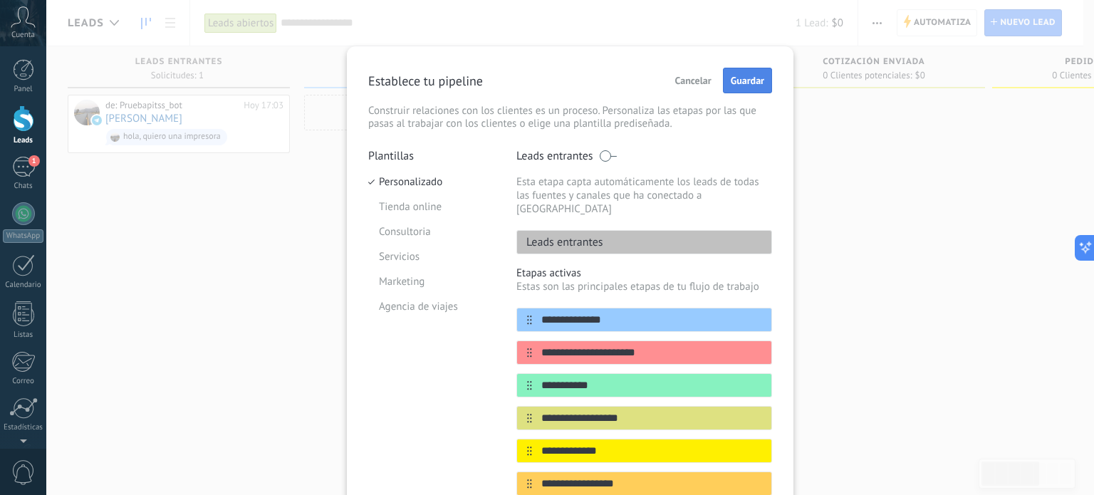
type input "**********"
click at [740, 73] on button "Guardar" at bounding box center [747, 81] width 49 height 26
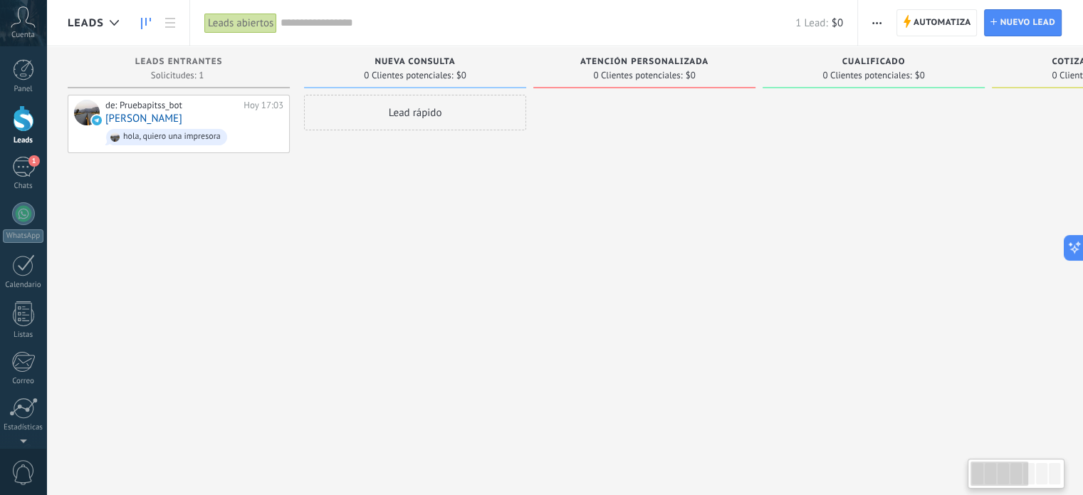
click at [581, 227] on div at bounding box center [645, 249] width 222 height 309
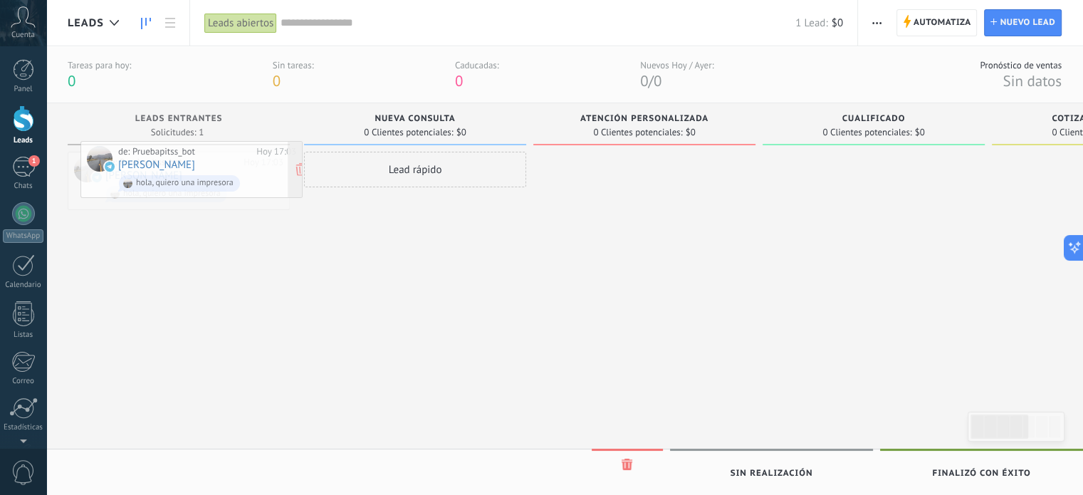
drag, startPoint x: 247, startPoint y: 181, endPoint x: 260, endPoint y: 170, distance: 16.7
